Goal: Information Seeking & Learning: Understand process/instructions

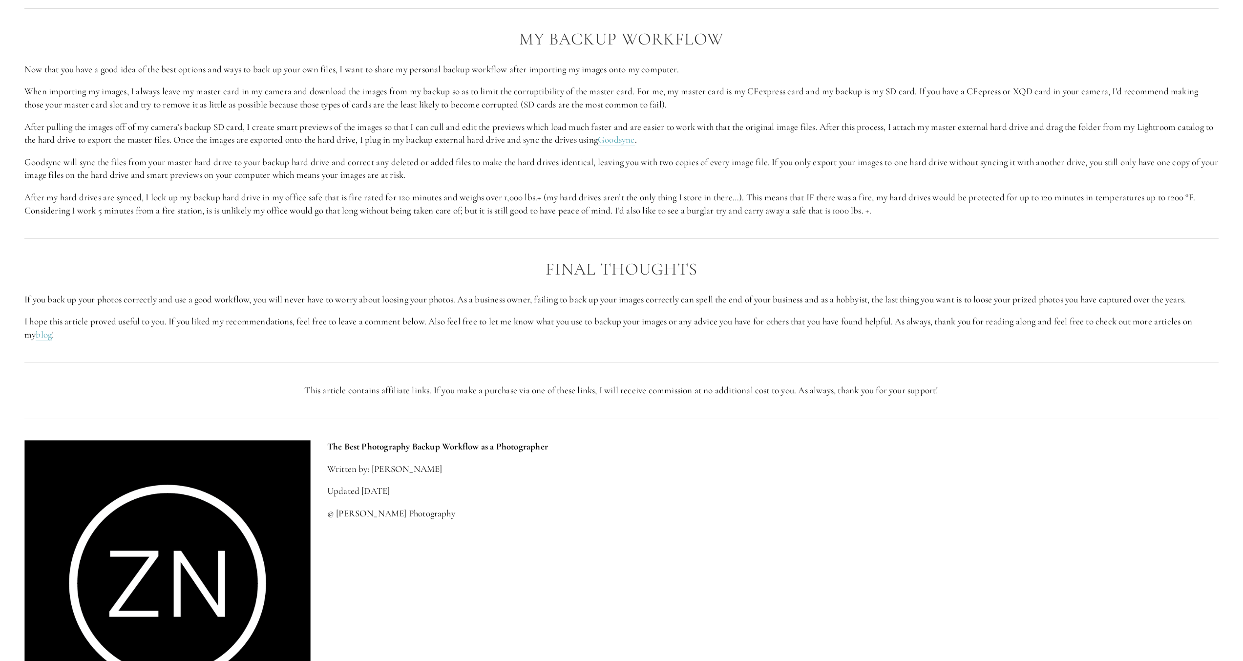
scroll to position [1563, 0]
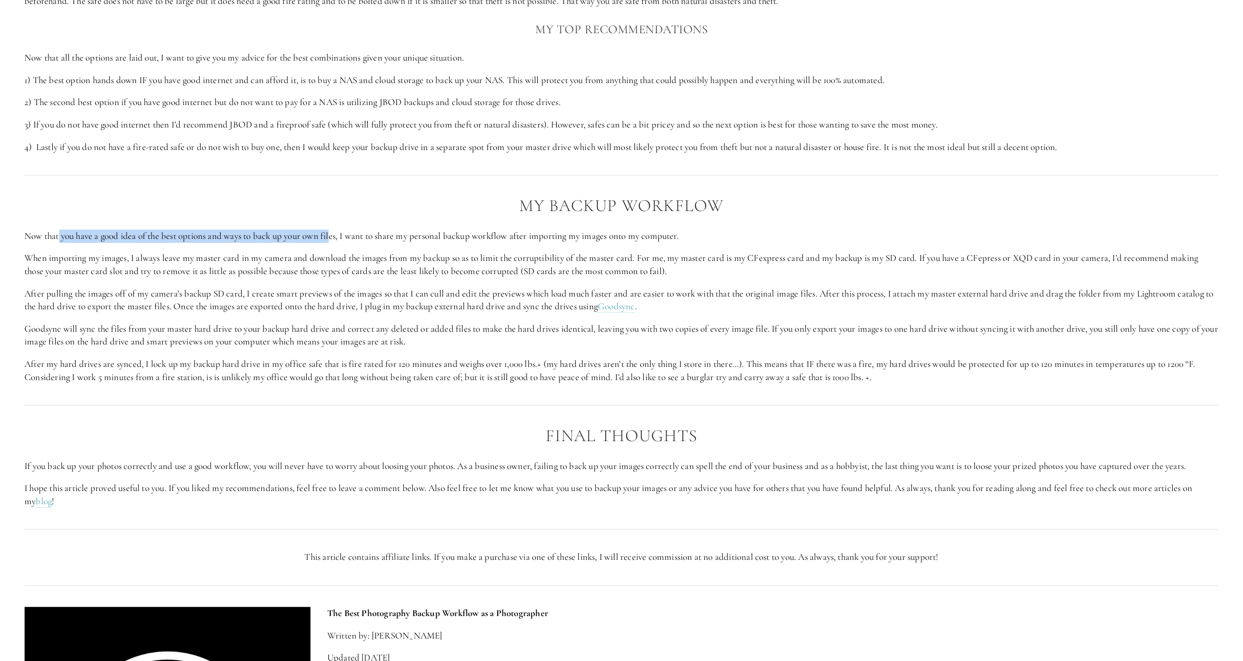
drag, startPoint x: 61, startPoint y: 239, endPoint x: 376, endPoint y: 241, distance: 315.5
click at [343, 241] on p "Now that you have a good idea of the best options and ways to back up your own …" at bounding box center [621, 236] width 1194 height 13
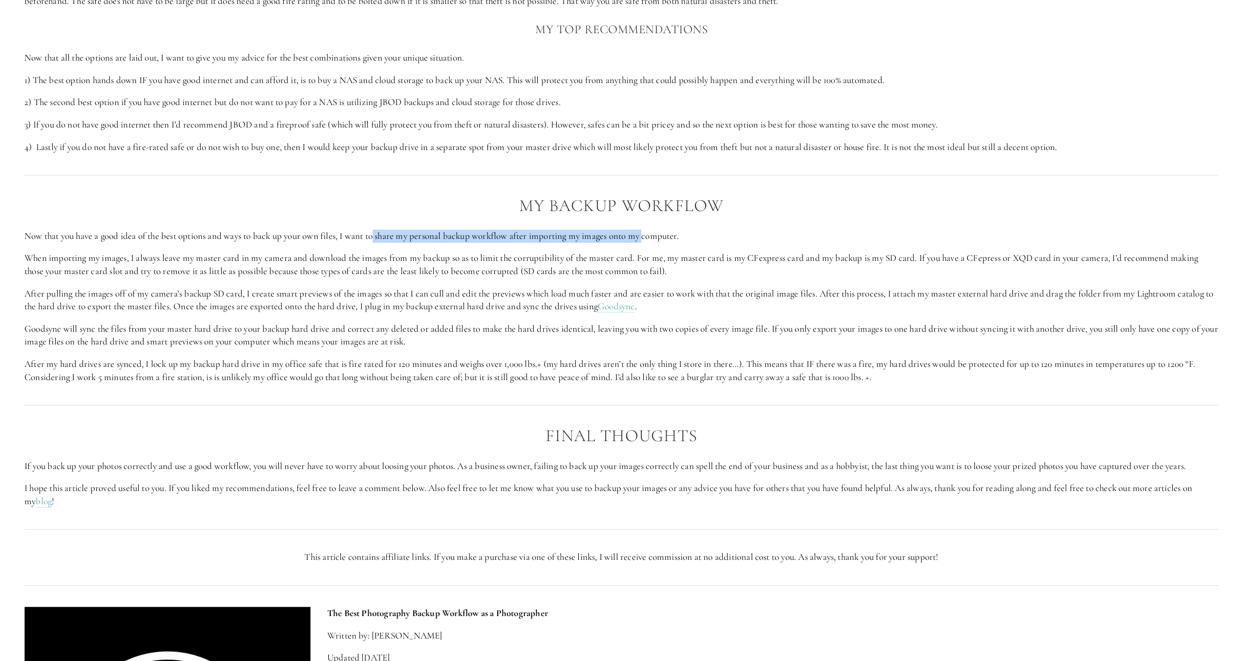
drag, startPoint x: 378, startPoint y: 235, endPoint x: 650, endPoint y: 241, distance: 272.1
click at [650, 241] on p "Now that you have a good idea of the best options and ways to back up your own …" at bounding box center [621, 236] width 1194 height 13
drag, startPoint x: 642, startPoint y: 258, endPoint x: 563, endPoint y: 247, distance: 79.9
click at [641, 258] on p "When importing my images, I always leave my master card in my camera and downlo…" at bounding box center [621, 265] width 1194 height 26
drag, startPoint x: 458, startPoint y: 237, endPoint x: 650, endPoint y: 244, distance: 191.6
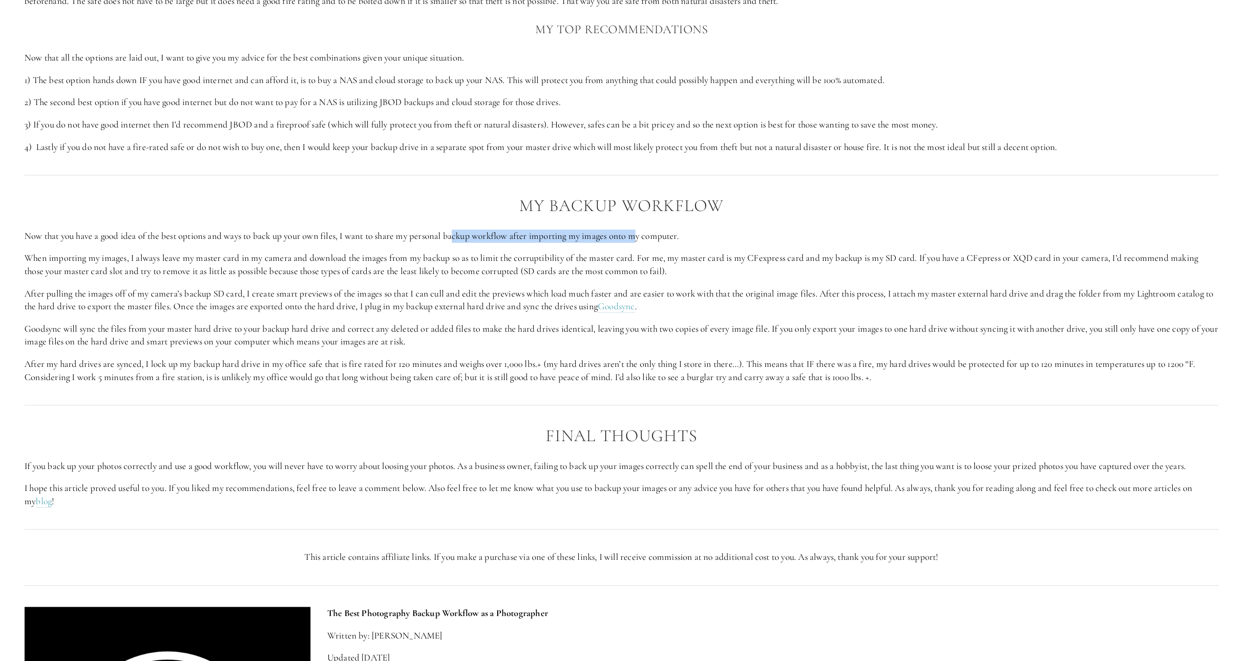
click at [651, 239] on p "Now that you have a good idea of the best options and ways to back up your own …" at bounding box center [621, 236] width 1194 height 13
drag, startPoint x: 44, startPoint y: 261, endPoint x: 272, endPoint y: 263, distance: 227.6
click at [272, 263] on p "When importing my images, I always leave my master card in my camera and downlo…" at bounding box center [621, 265] width 1194 height 26
drag, startPoint x: 307, startPoint y: 256, endPoint x: 460, endPoint y: 259, distance: 152.9
click at [443, 258] on p "When importing my images, I always leave my master card in my camera and downlo…" at bounding box center [621, 265] width 1194 height 26
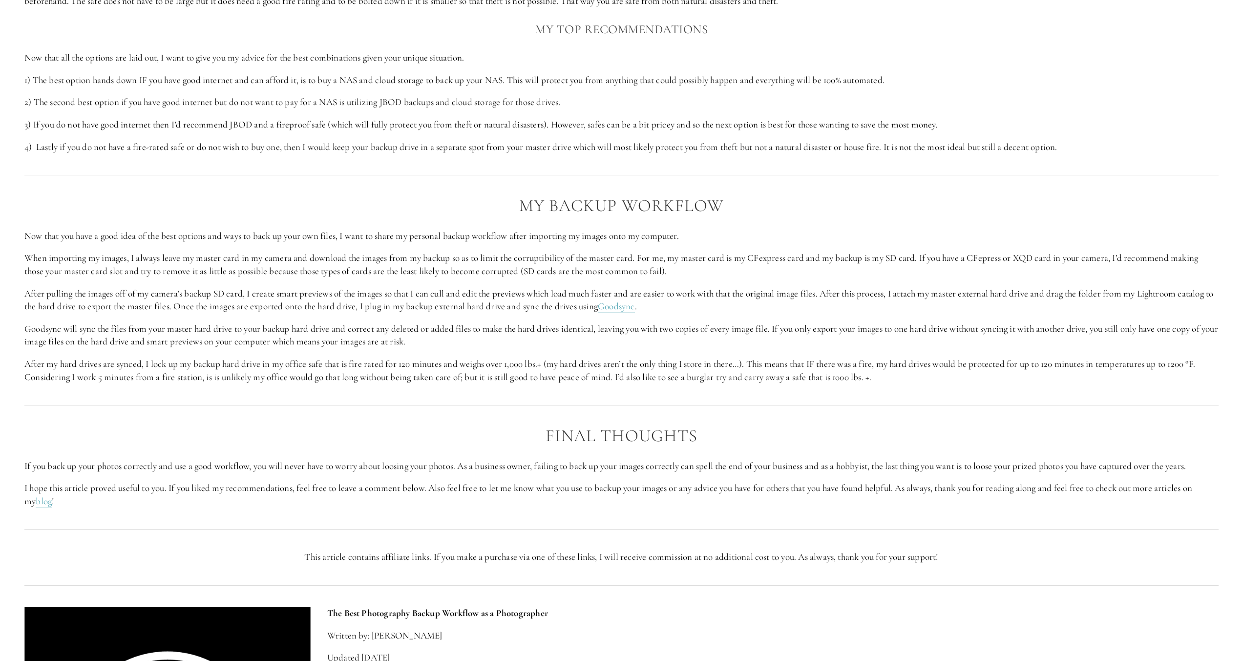
click at [469, 258] on p "When importing my images, I always leave my master card in my camera and downlo…" at bounding box center [621, 265] width 1194 height 26
drag, startPoint x: 447, startPoint y: 258, endPoint x: 651, endPoint y: 258, distance: 203.7
click at [649, 258] on p "When importing my images, I always leave my master card in my camera and downlo…" at bounding box center [621, 265] width 1194 height 26
click at [645, 273] on p "When importing my images, I always leave my master card in my camera and downlo…" at bounding box center [621, 265] width 1194 height 26
drag, startPoint x: 652, startPoint y: 258, endPoint x: 805, endPoint y: 258, distance: 153.4
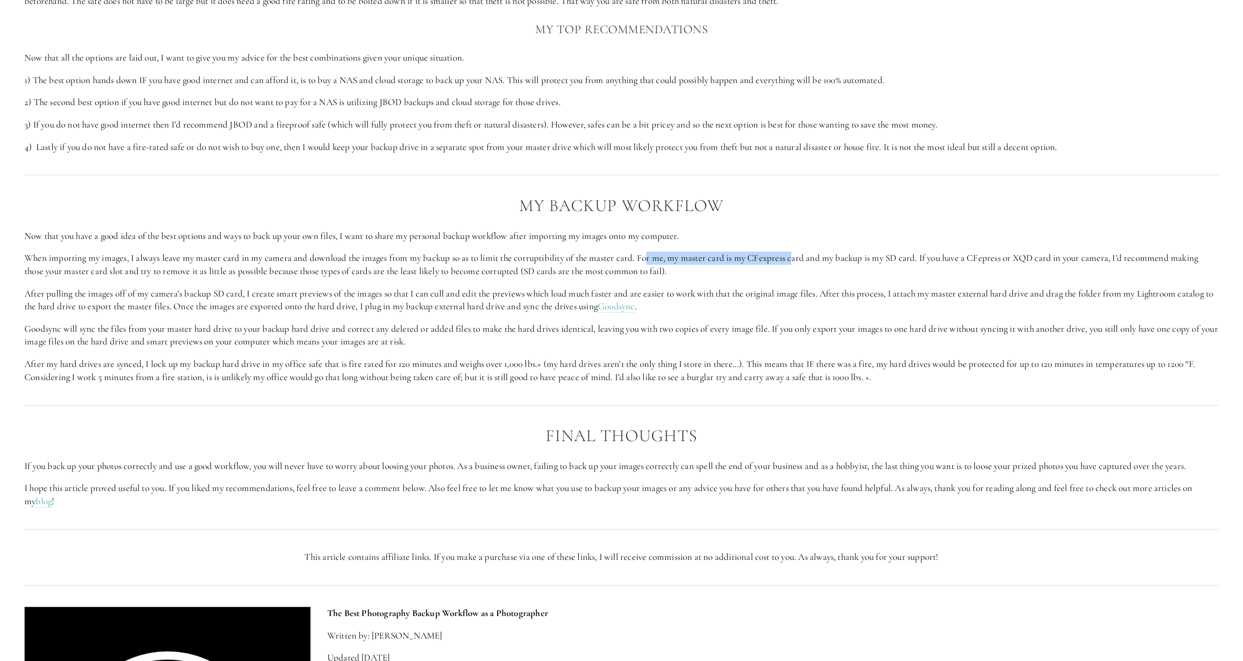
click at [799, 258] on p "When importing my images, I always leave my master card in my camera and downlo…" at bounding box center [621, 265] width 1194 height 26
drag, startPoint x: 828, startPoint y: 260, endPoint x: 899, endPoint y: 257, distance: 70.9
click at [899, 257] on p "When importing my images, I always leave my master card in my camera and downlo…" at bounding box center [621, 265] width 1194 height 26
drag, startPoint x: 961, startPoint y: 255, endPoint x: 1094, endPoint y: 255, distance: 132.8
click at [1094, 255] on p "When importing my images, I always leave my master card in my camera and downlo…" at bounding box center [621, 265] width 1194 height 26
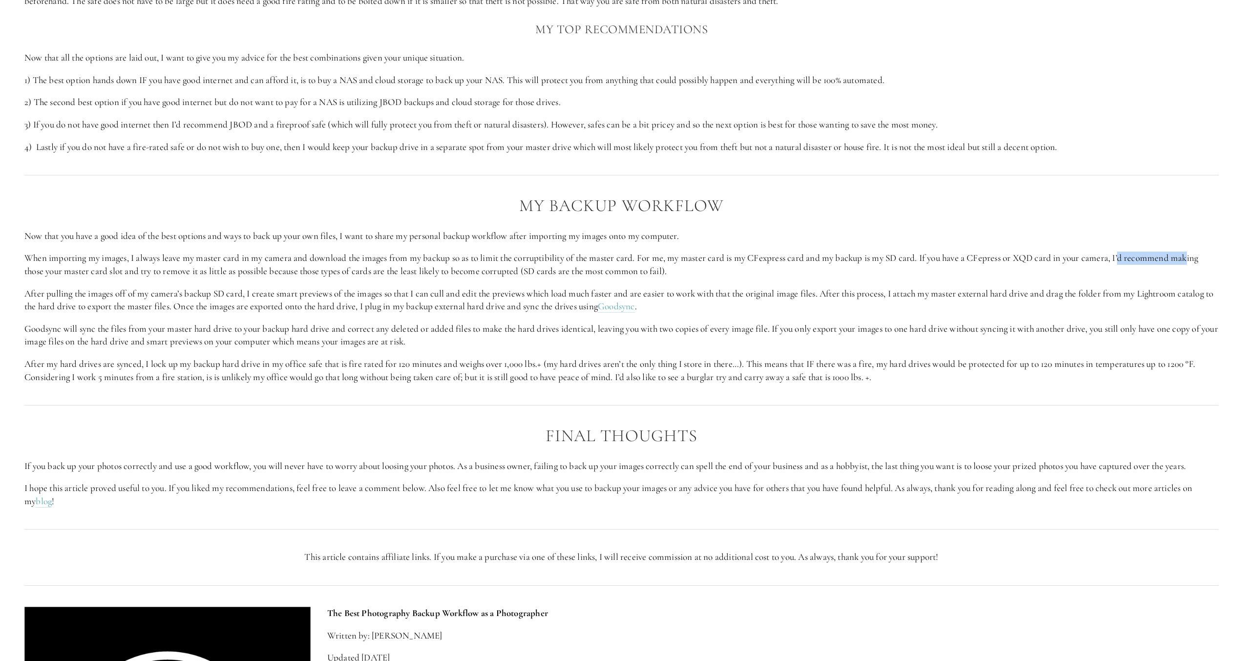
click at [1194, 261] on p "When importing my images, I always leave my master card in my camera and downlo…" at bounding box center [621, 265] width 1194 height 26
drag, startPoint x: 34, startPoint y: 271, endPoint x: 220, endPoint y: 271, distance: 186.6
click at [220, 271] on p "When importing my images, I always leave my master card in my camera and downlo…" at bounding box center [621, 265] width 1194 height 26
click at [243, 268] on p "When importing my images, I always leave my master card in my camera and downlo…" at bounding box center [621, 265] width 1194 height 26
drag, startPoint x: 203, startPoint y: 271, endPoint x: 450, endPoint y: 272, distance: 247.1
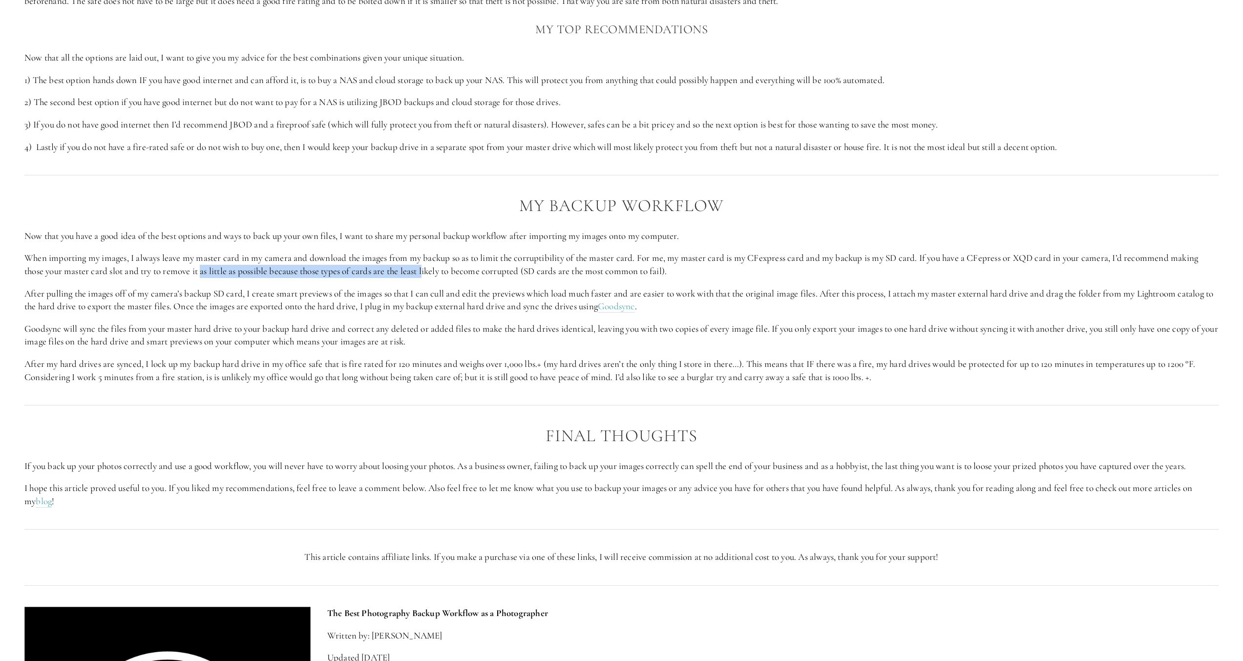
click at [430, 272] on p "When importing my images, I always leave my master card in my camera and downlo…" at bounding box center [621, 265] width 1194 height 26
click at [460, 271] on p "When importing my images, I always leave my master card in my camera and downlo…" at bounding box center [621, 265] width 1194 height 26
drag, startPoint x: 423, startPoint y: 271, endPoint x: 570, endPoint y: 273, distance: 147.0
click at [570, 273] on p "When importing my images, I always leave my master card in my camera and downlo…" at bounding box center [621, 265] width 1194 height 26
click at [590, 272] on p "When importing my images, I always leave my master card in my camera and downlo…" at bounding box center [621, 265] width 1194 height 26
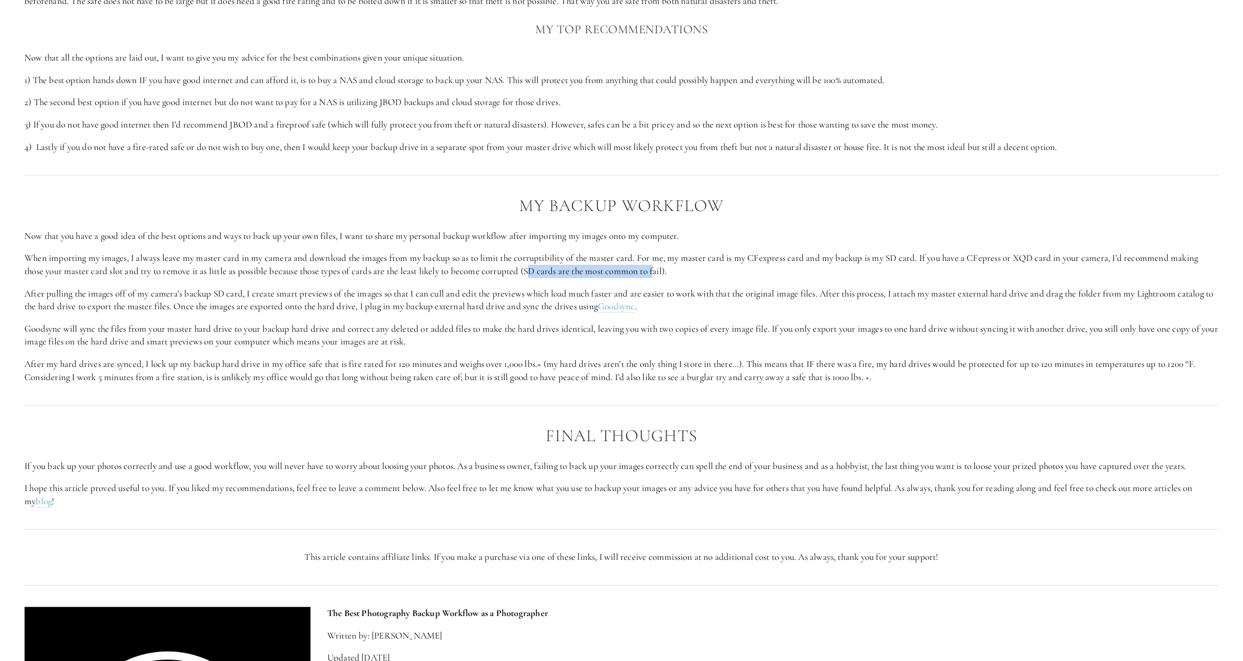
drag, startPoint x: 533, startPoint y: 271, endPoint x: 661, endPoint y: 271, distance: 127.5
click at [661, 271] on p "When importing my images, I always leave my master card in my camera and downlo…" at bounding box center [621, 265] width 1194 height 26
drag, startPoint x: 44, startPoint y: 294, endPoint x: 228, endPoint y: 297, distance: 183.2
click at [228, 297] on p "After pulling the images off of my camera’s backup SD card, I create smart prev…" at bounding box center [621, 300] width 1194 height 26
click at [232, 303] on p "After pulling the images off of my camera’s backup SD card, I create smart prev…" at bounding box center [621, 300] width 1194 height 26
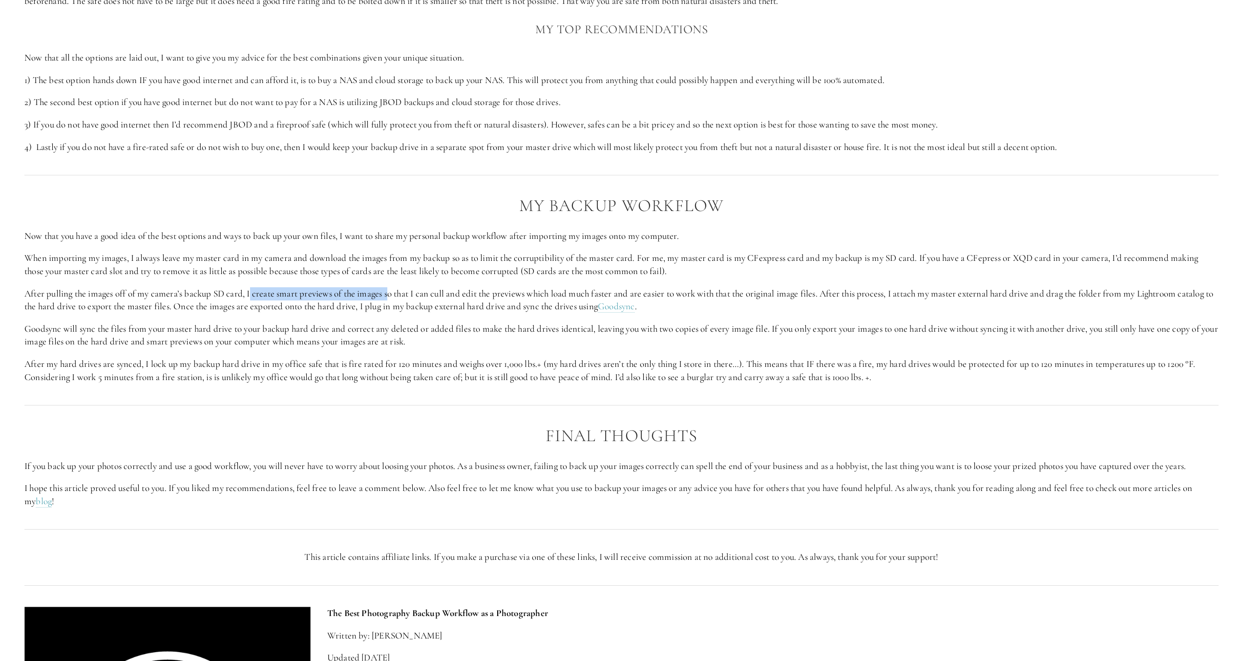
drag, startPoint x: 251, startPoint y: 293, endPoint x: 393, endPoint y: 294, distance: 141.6
click at [393, 294] on p "After pulling the images off of my camera’s backup SD card, I create smart prev…" at bounding box center [621, 300] width 1194 height 26
click at [423, 294] on p "After pulling the images off of my camera’s backup SD card, I create smart prev…" at bounding box center [621, 300] width 1194 height 26
drag, startPoint x: 438, startPoint y: 292, endPoint x: 641, endPoint y: 292, distance: 202.7
click at [637, 292] on p "After pulling the images off of my camera’s backup SD card, I create smart prev…" at bounding box center [621, 300] width 1194 height 26
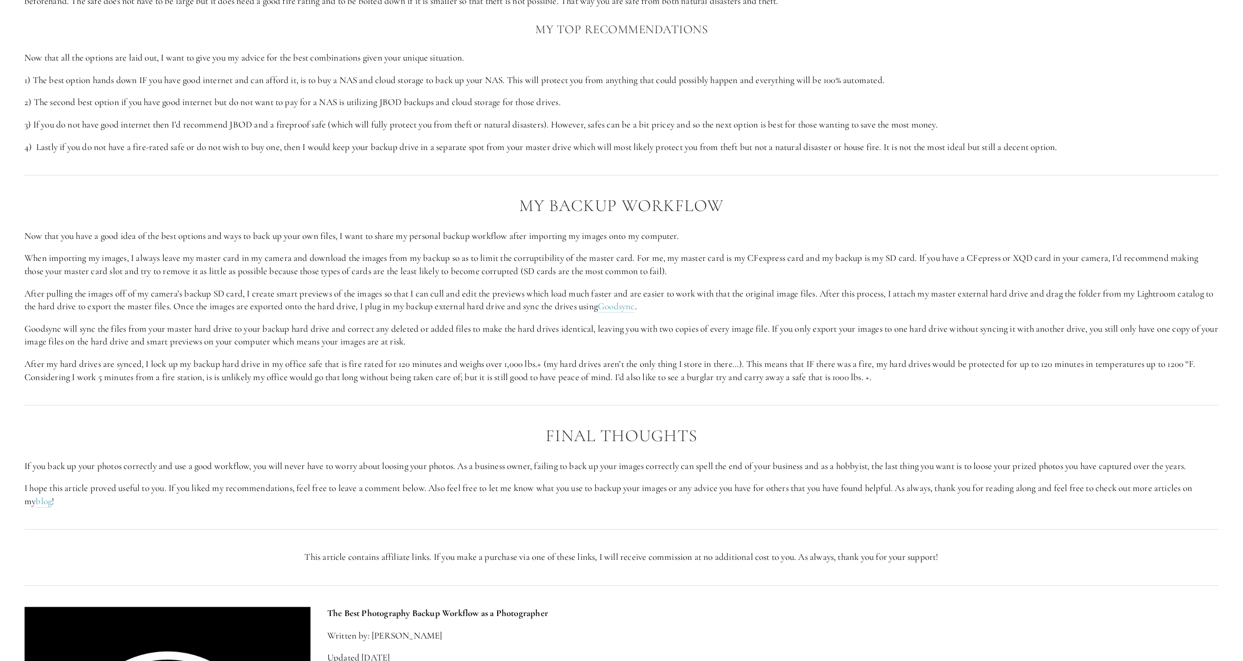
click at [696, 293] on p "After pulling the images off of my camera’s backup SD card, I create smart prev…" at bounding box center [621, 300] width 1194 height 26
drag, startPoint x: 636, startPoint y: 294, endPoint x: 839, endPoint y: 295, distance: 202.7
click at [839, 295] on p "After pulling the images off of my camera’s backup SD card, I create smart prev…" at bounding box center [621, 300] width 1194 height 26
click at [881, 294] on p "After pulling the images off of my camera’s backup SD card, I create smart prev…" at bounding box center [621, 300] width 1194 height 26
drag, startPoint x: 852, startPoint y: 294, endPoint x: 1088, endPoint y: 294, distance: 235.4
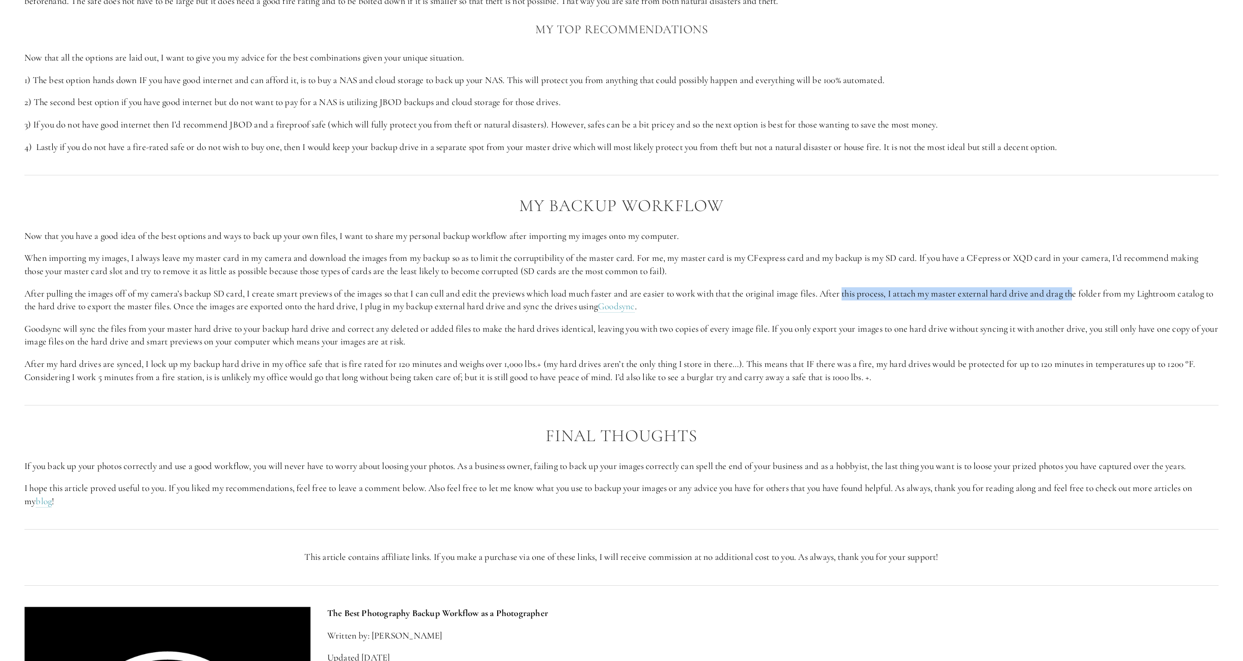
click at [1088, 294] on p "After pulling the images off of my camera’s backup SD card, I create smart prev…" at bounding box center [621, 300] width 1194 height 26
click at [1104, 292] on p "After pulling the images off of my camera’s backup SD card, I create smart prev…" at bounding box center [621, 300] width 1194 height 26
drag, startPoint x: 952, startPoint y: 294, endPoint x: 1157, endPoint y: 295, distance: 205.6
click at [1157, 295] on p "After pulling the images off of my camera’s backup SD card, I create smart prev…" at bounding box center [621, 300] width 1194 height 26
drag, startPoint x: 35, startPoint y: 306, endPoint x: 150, endPoint y: 306, distance: 114.8
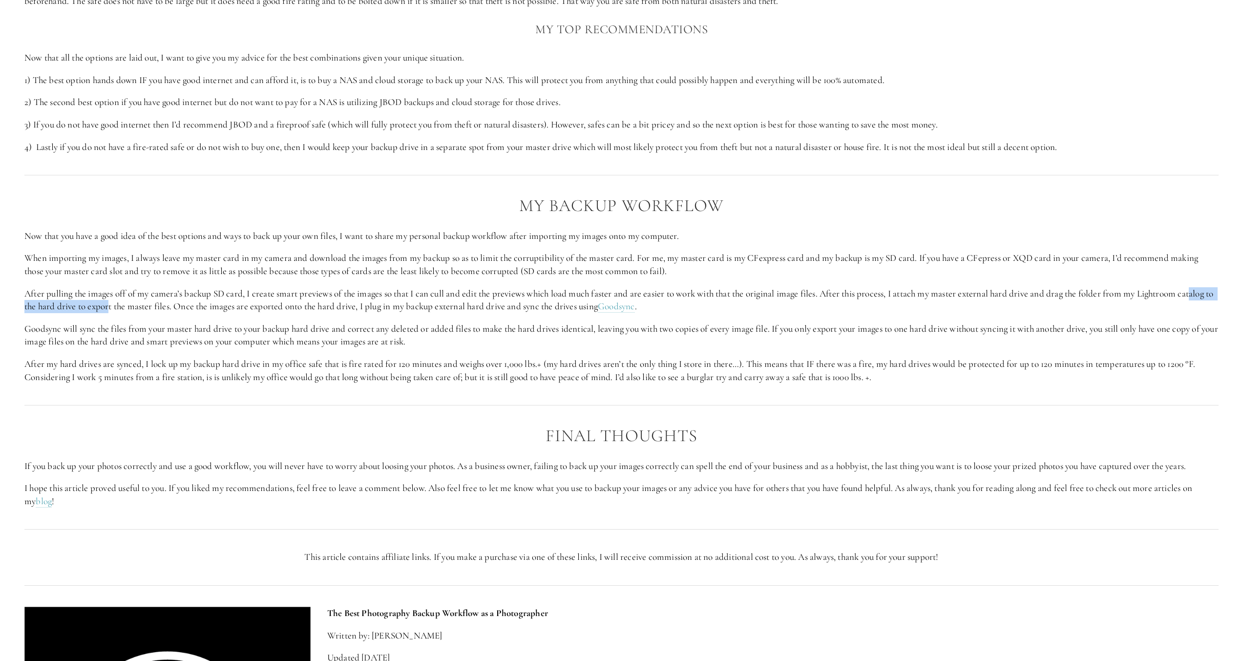
click at [150, 306] on p "After pulling the images off of my camera’s backup SD card, I create smart prev…" at bounding box center [621, 300] width 1194 height 26
click at [197, 306] on p "After pulling the images off of my camera’s backup SD card, I create smart prev…" at bounding box center [621, 300] width 1194 height 26
drag, startPoint x: 227, startPoint y: 305, endPoint x: 384, endPoint y: 307, distance: 157.8
click at [370, 307] on p "After pulling the images off of my camera’s backup SD card, I create smart prev…" at bounding box center [621, 300] width 1194 height 26
drag, startPoint x: 402, startPoint y: 309, endPoint x: 617, endPoint y: 308, distance: 214.9
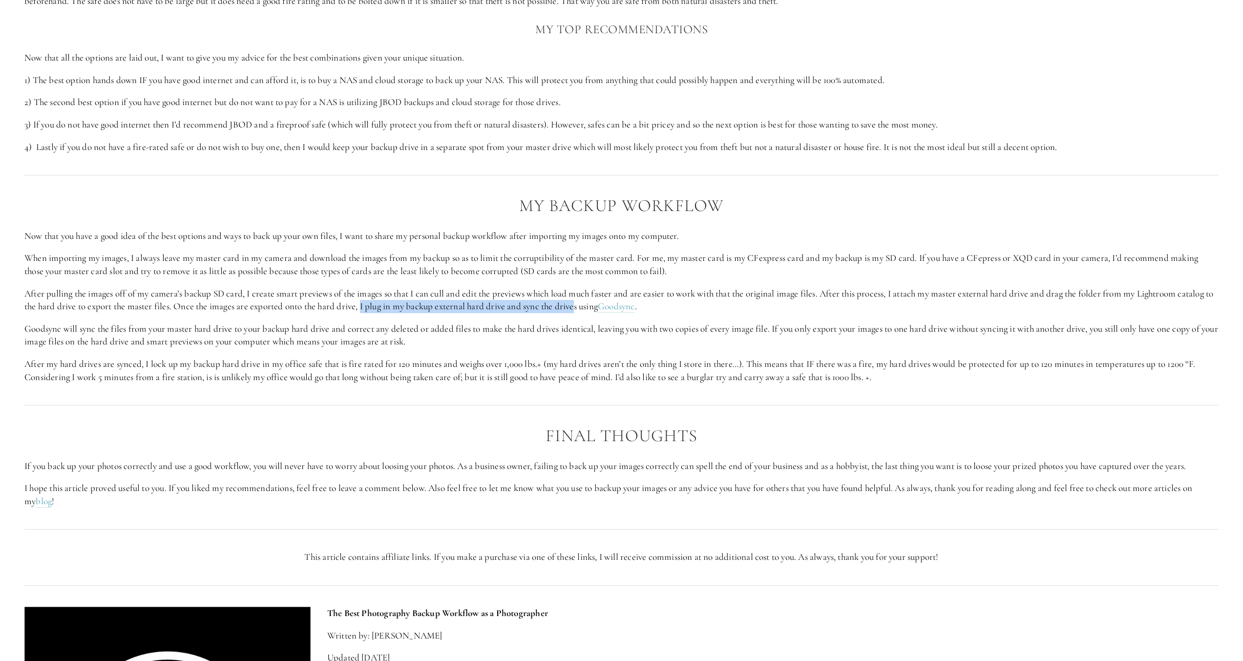
click at [617, 308] on p "After pulling the images off of my camera’s backup SD card, I create smart prev…" at bounding box center [621, 300] width 1194 height 26
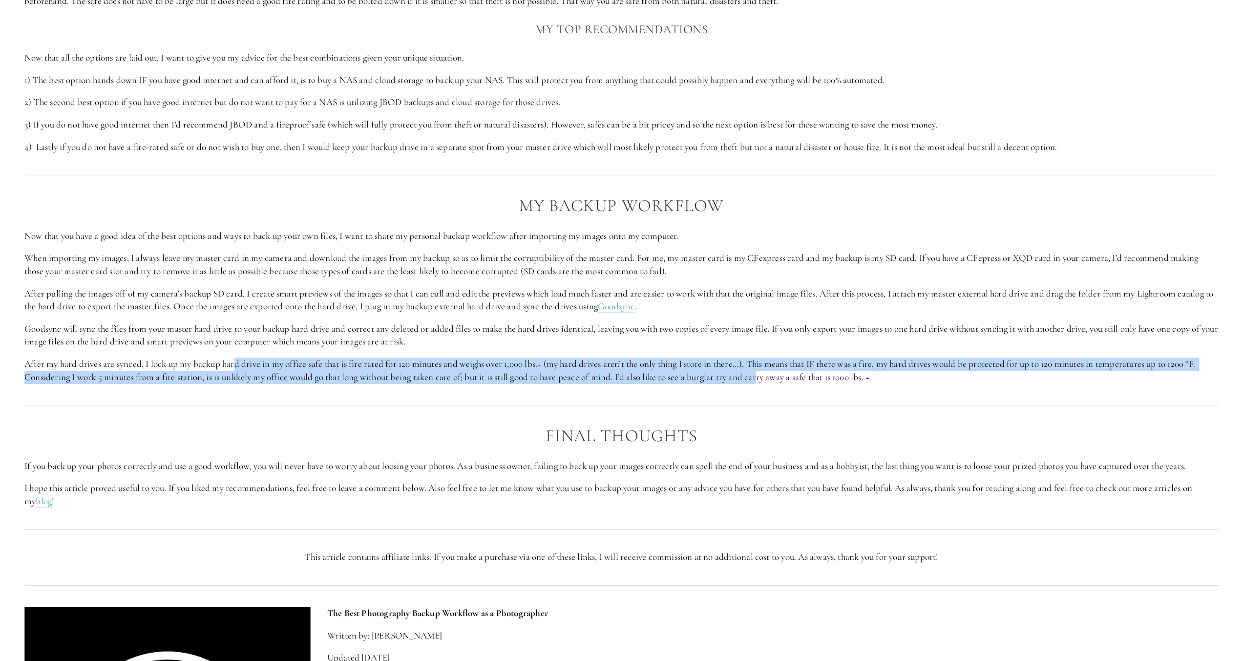
drag, startPoint x: 235, startPoint y: 364, endPoint x: 768, endPoint y: 377, distance: 533.5
click at [768, 377] on p "After my hard drives are synced, I lock up my backup hard drive in my office sa…" at bounding box center [621, 371] width 1194 height 26
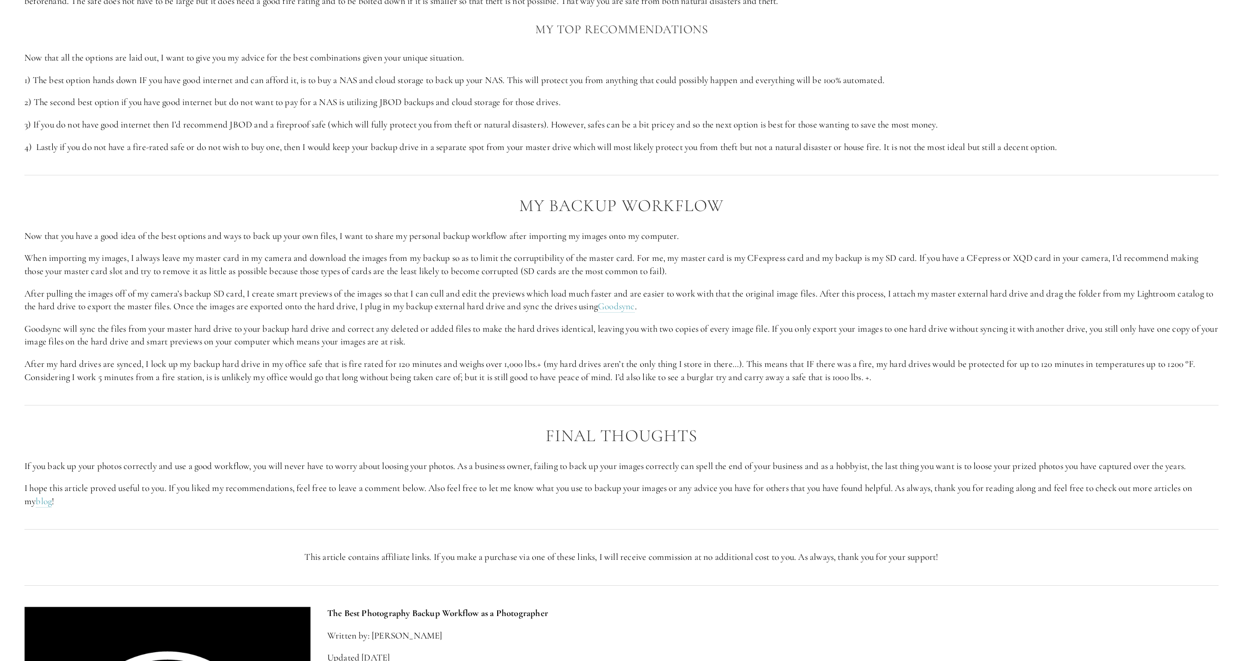
click at [785, 375] on p "After my hard drives are synced, I lock up my backup hard drive in my office sa…" at bounding box center [621, 371] width 1194 height 26
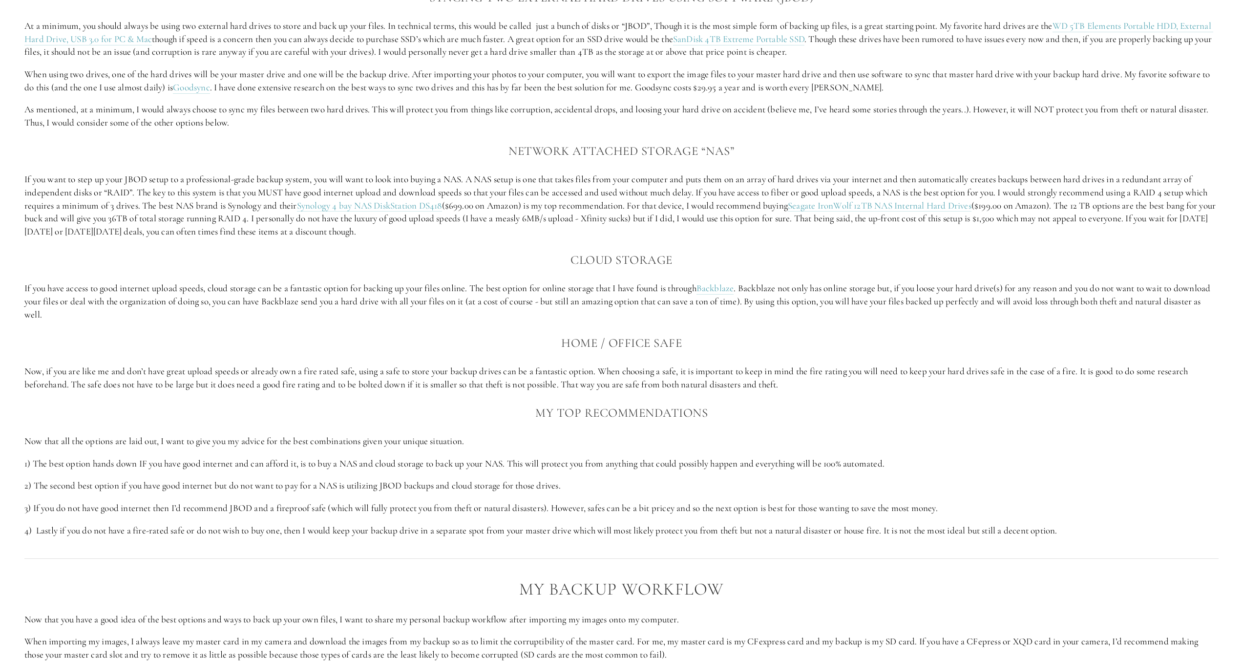
scroll to position [1172, 0]
